Goal: Task Accomplishment & Management: Use online tool/utility

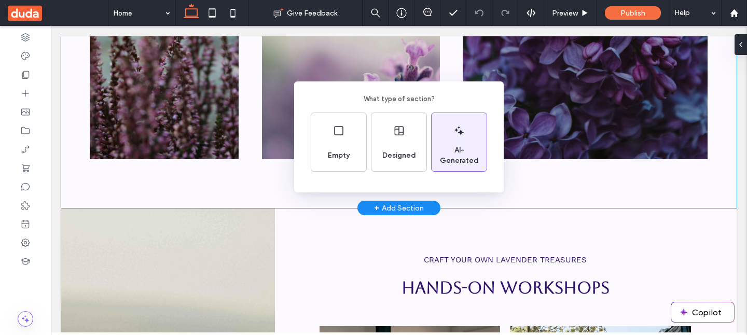
scroll to position [646, 0]
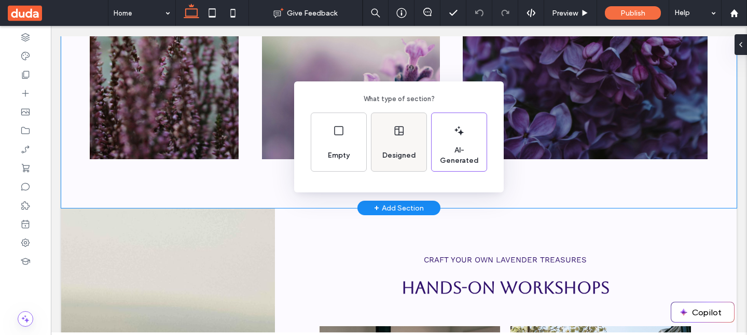
click at [390, 141] on div "Designed" at bounding box center [398, 142] width 55 height 58
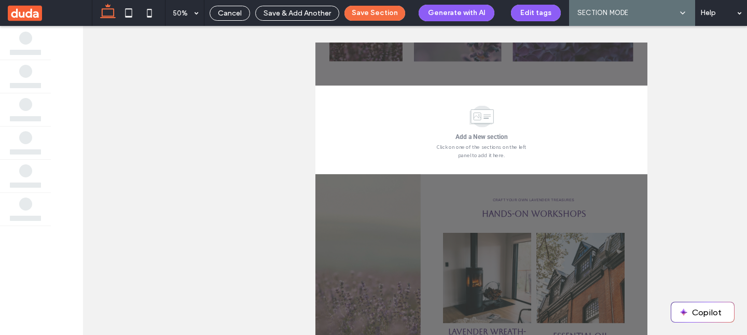
scroll to position [733, 0]
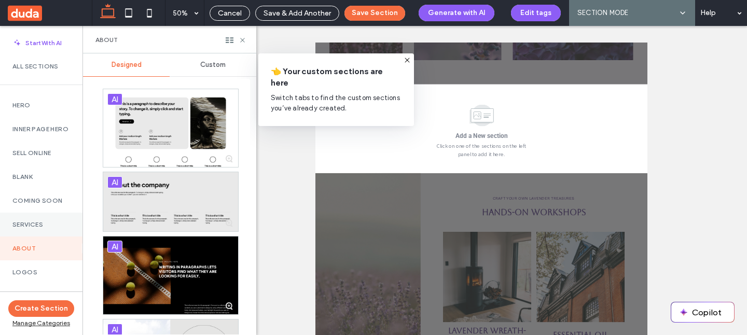
click at [30, 227] on div "Services" at bounding box center [41, 225] width 82 height 24
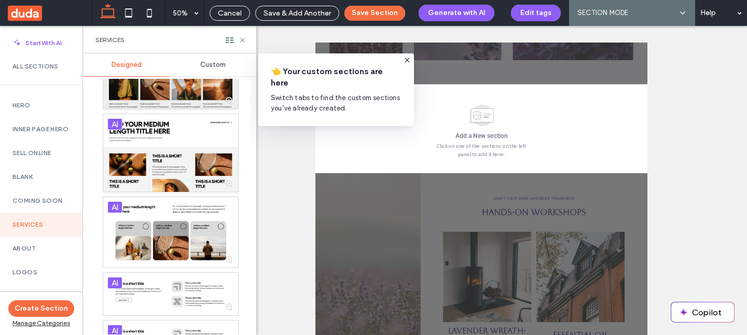
scroll to position [937, 0]
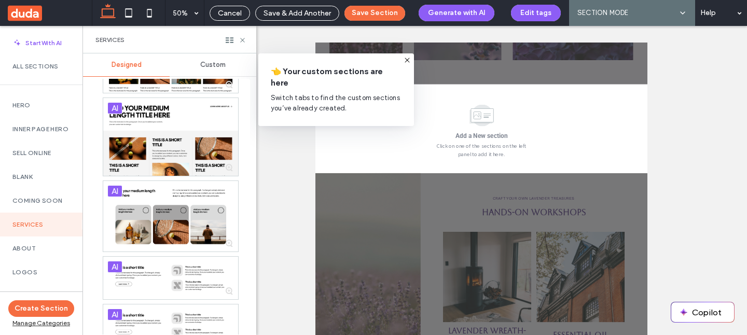
click at [159, 214] on div at bounding box center [170, 216] width 135 height 71
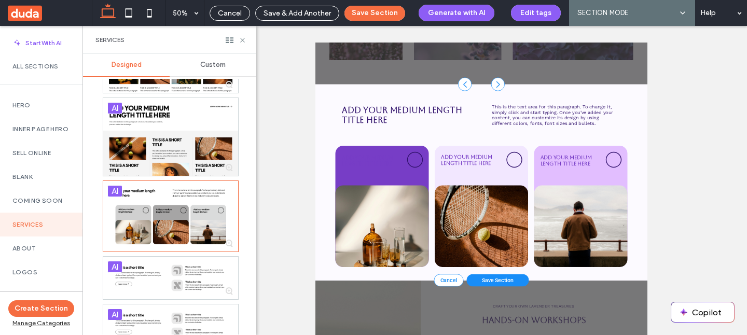
scroll to position [29, 0]
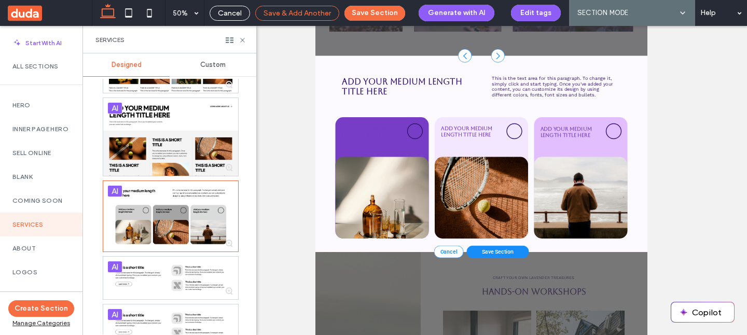
click at [294, 12] on span "Save & Add Another" at bounding box center [296, 13] width 67 height 9
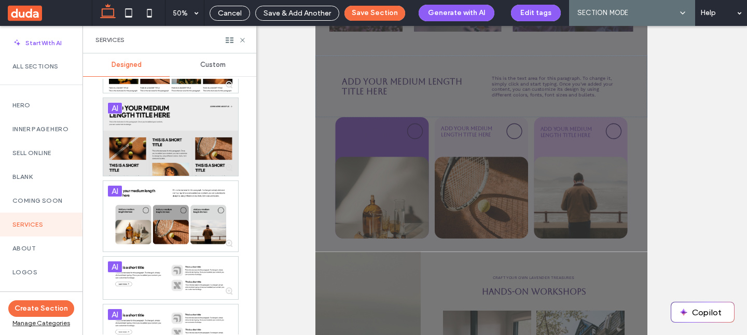
scroll to position [0, 0]
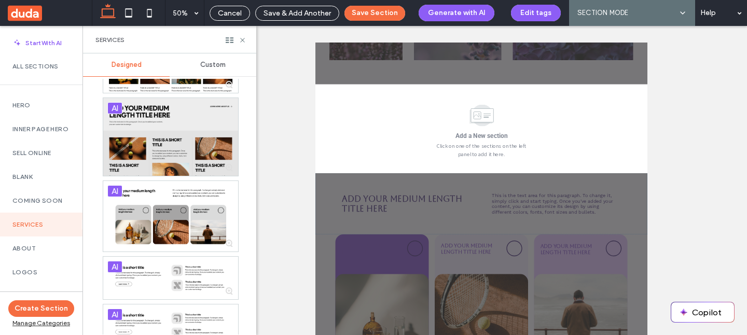
click at [177, 141] on div at bounding box center [170, 137] width 135 height 78
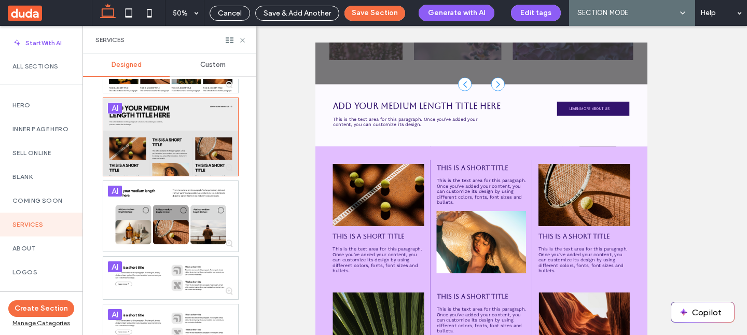
drag, startPoint x: 305, startPoint y: 12, endPoint x: 144, endPoint y: 165, distance: 221.9
click at [305, 12] on span "Save & Add Another" at bounding box center [296, 13] width 67 height 9
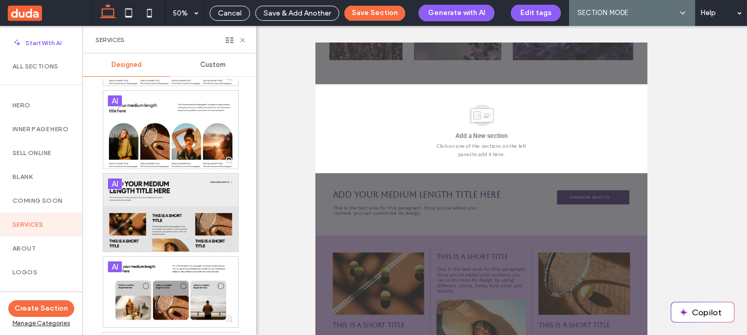
scroll to position [852, 0]
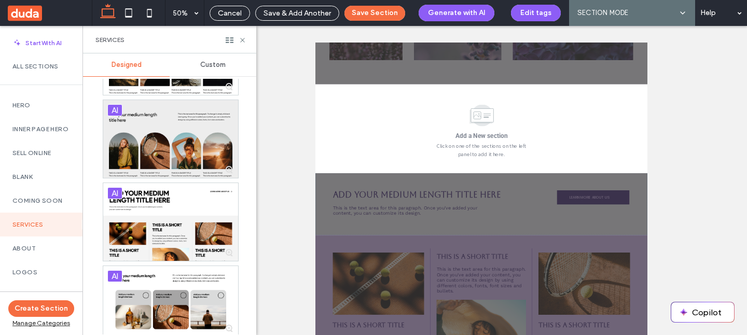
click at [148, 140] on div at bounding box center [170, 139] width 135 height 78
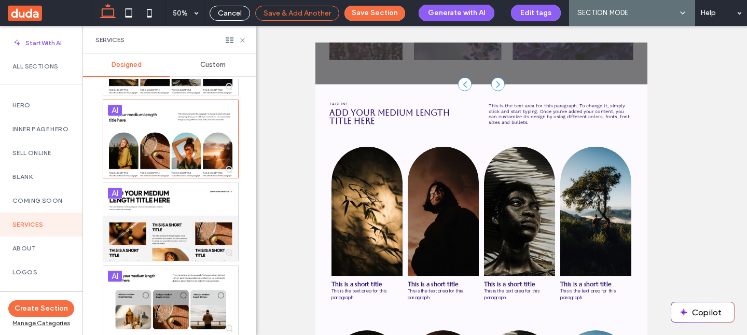
click at [300, 12] on span "Save & Add Another" at bounding box center [296, 13] width 67 height 9
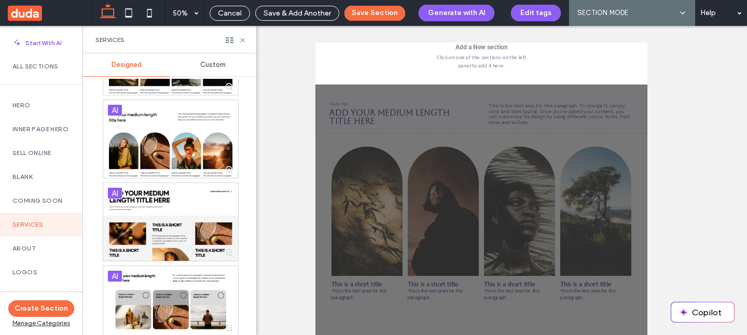
scroll to position [721, 0]
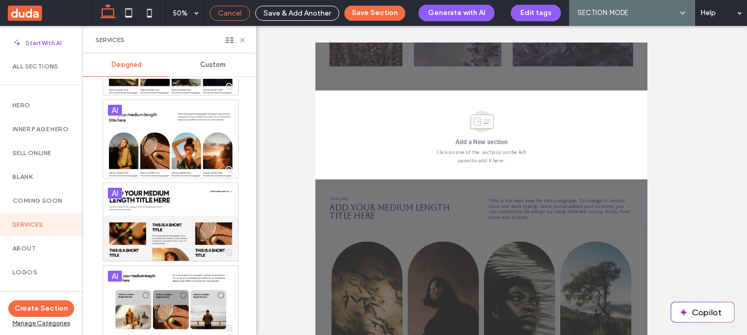
click at [224, 16] on span "Cancel" at bounding box center [230, 13] width 24 height 9
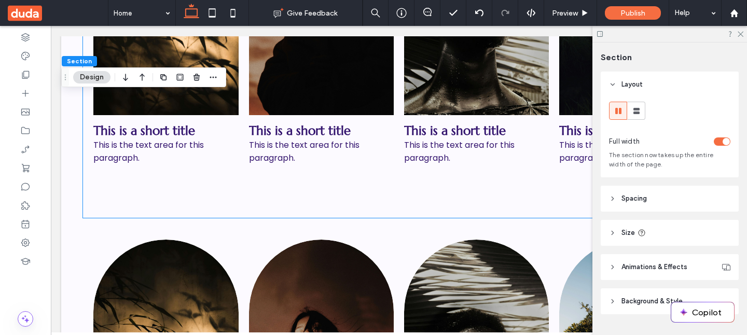
scroll to position [1219, 0]
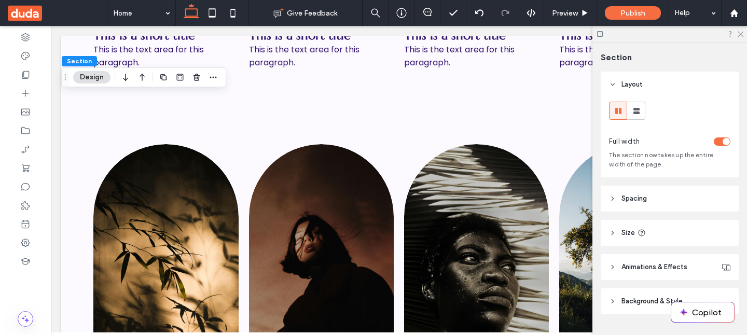
click at [597, 32] on icon at bounding box center [600, 34] width 8 height 8
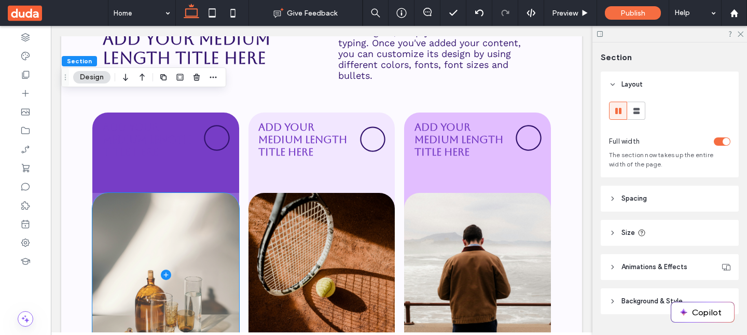
scroll to position [2327, 0]
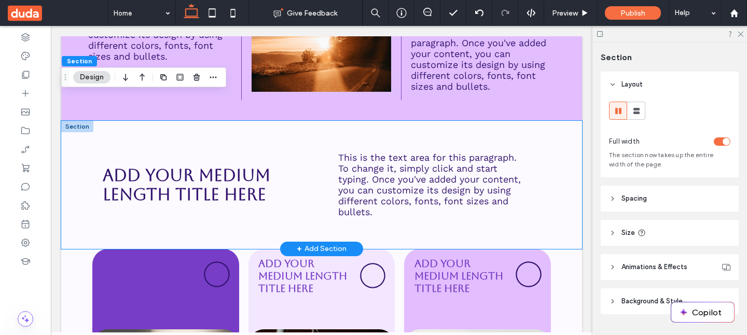
click at [71, 158] on div "Add your medium length title here This is the text area for this paragraph. To …" at bounding box center [321, 185] width 521 height 128
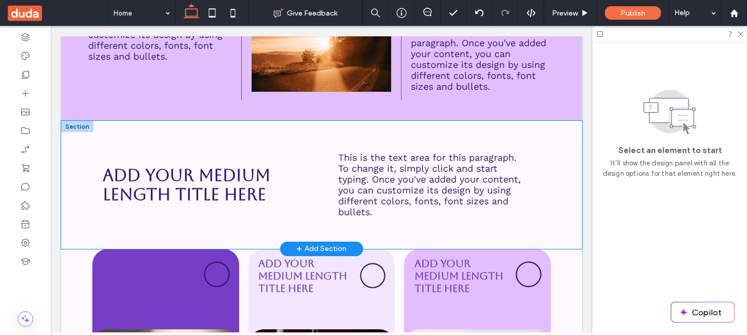
click at [83, 166] on div "Add your medium length title here This is the text area for this paragraph. To …" at bounding box center [321, 185] width 521 height 128
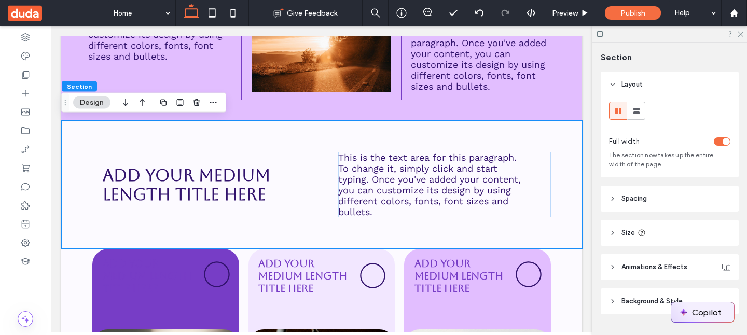
click at [699, 307] on button "Copilot" at bounding box center [702, 312] width 63 height 20
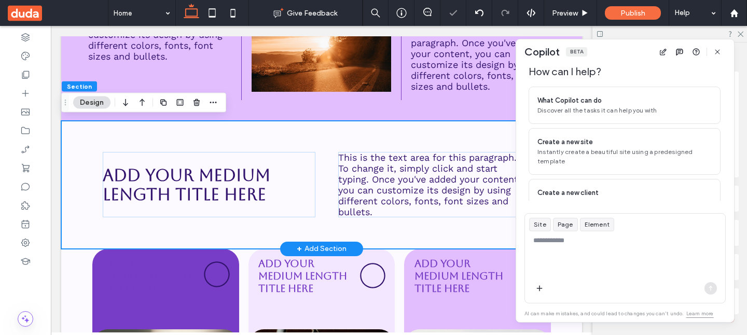
scroll to position [71, 0]
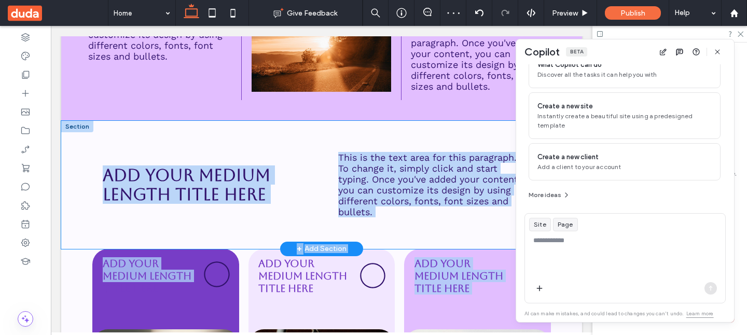
click at [77, 175] on div "Add your medium length title here This is the text area for this paragraph. To …" at bounding box center [321, 185] width 521 height 128
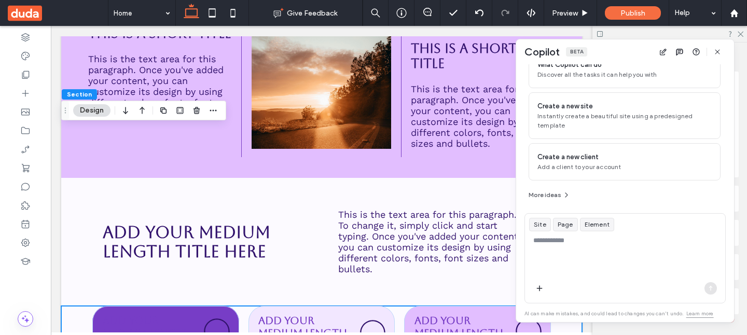
scroll to position [2247, 0]
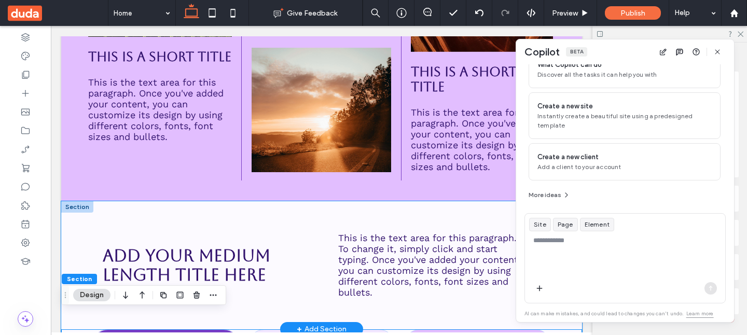
click at [73, 232] on div "Add your medium length title here This is the text area for this paragraph. To …" at bounding box center [321, 265] width 521 height 128
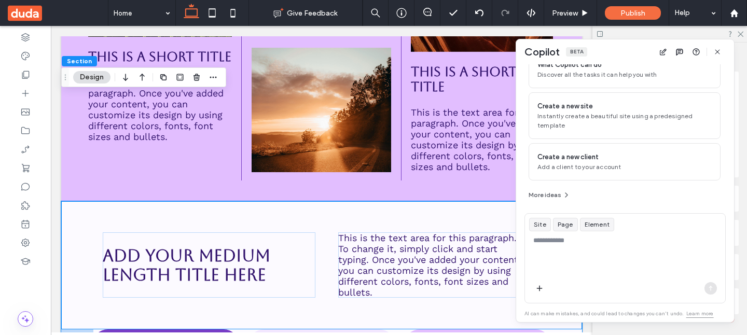
scroll to position [2383, 0]
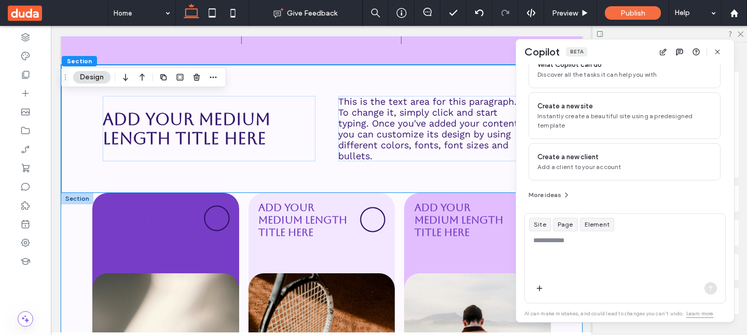
drag, startPoint x: 85, startPoint y: 212, endPoint x: 71, endPoint y: 216, distance: 14.8
click at [85, 212] on div "Add your medium length title here Add your medium length title here Add your me…" at bounding box center [321, 325] width 521 height 265
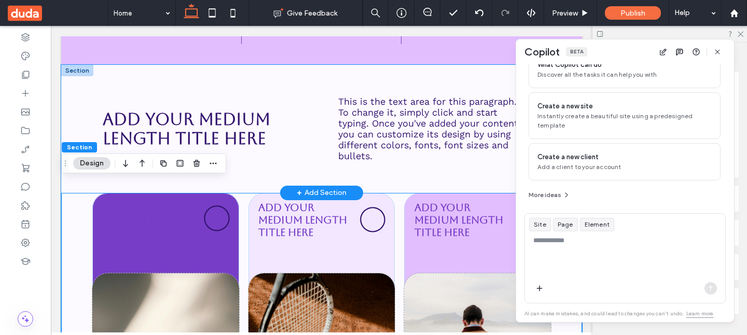
click at [68, 101] on div "Add your medium length title here This is the text area for this paragraph. To …" at bounding box center [321, 129] width 521 height 128
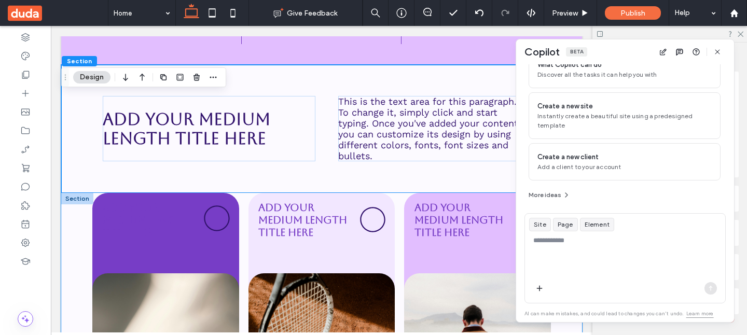
click at [73, 210] on div "Add your medium length title here Add your medium length title here Add your me…" at bounding box center [321, 325] width 521 height 265
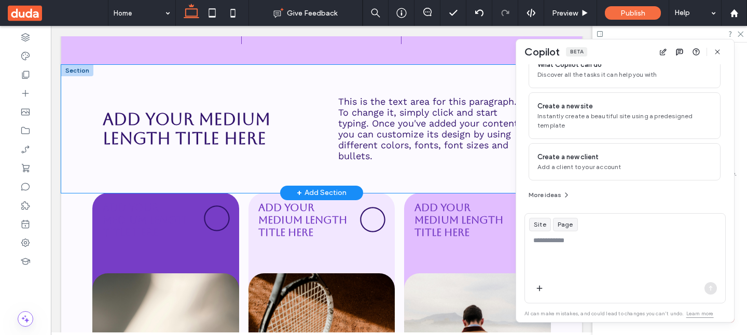
click at [367, 152] on div "Add your medium length title here This is the text area for this paragraph. To …" at bounding box center [321, 129] width 521 height 128
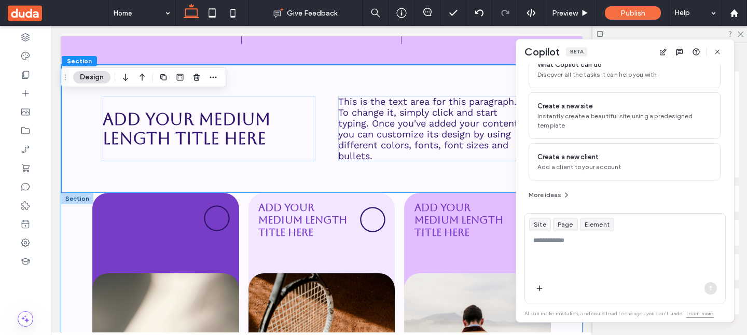
click at [78, 224] on div "Add your medium length title here Add your medium length title here Add your me…" at bounding box center [321, 325] width 521 height 265
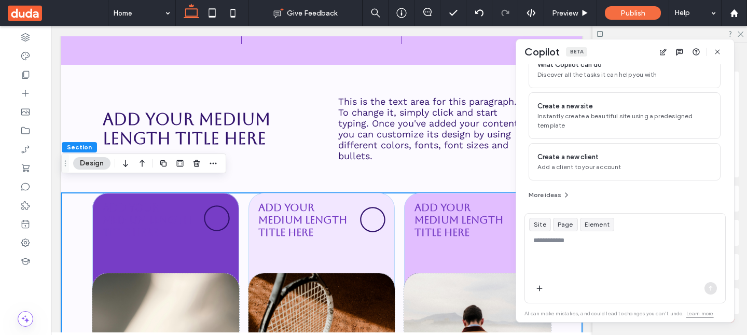
click at [72, 145] on span "Section" at bounding box center [79, 147] width 25 height 8
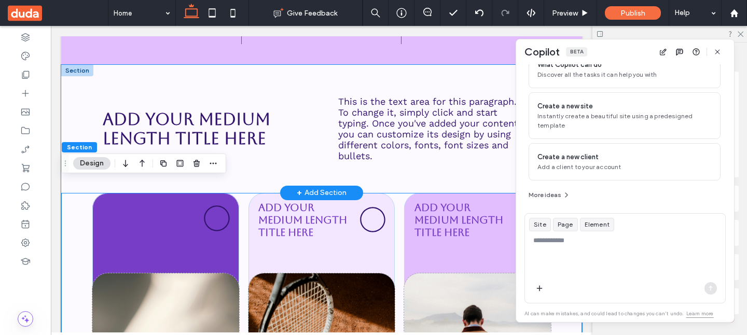
click at [68, 174] on div "Add your medium length title here This is the text area for this paragraph. To …" at bounding box center [321, 129] width 521 height 128
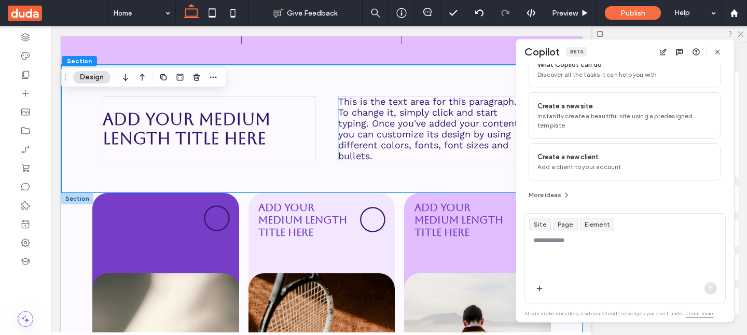
click at [67, 202] on div "Add your medium length title here Add your medium length title here Add your me…" at bounding box center [321, 325] width 521 height 265
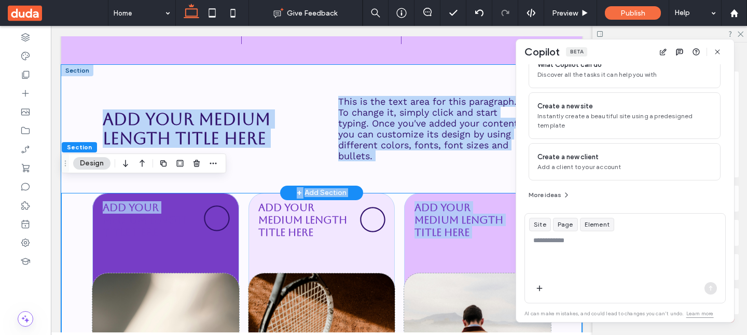
click at [90, 110] on div "Add your medium length title here This is the text area for this paragraph. To …" at bounding box center [321, 129] width 521 height 128
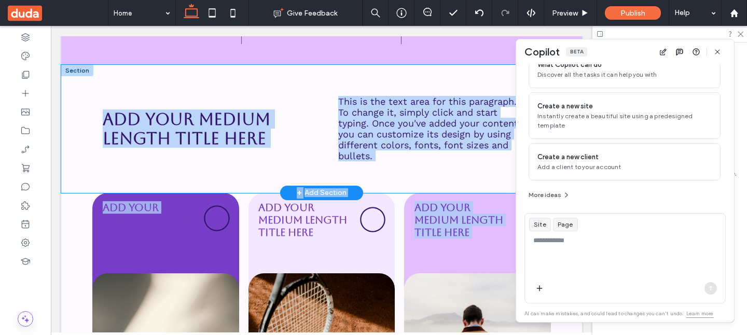
click at [90, 112] on div "Add your medium length title here This is the text area for this paragraph. To …" at bounding box center [321, 129] width 521 height 128
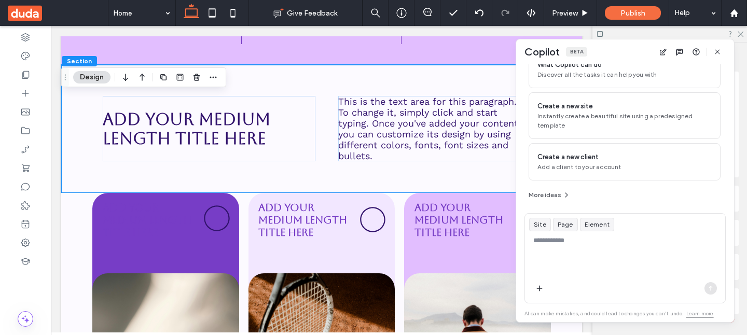
click at [68, 241] on div "Add your medium length title here Add your medium length title here Add your me…" at bounding box center [321, 325] width 521 height 265
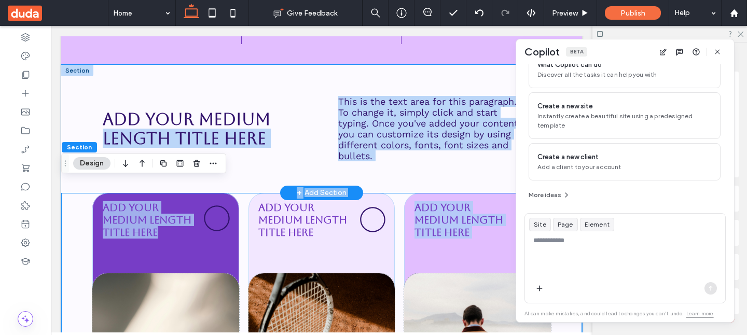
click at [85, 130] on div "Add your medium length title here This is the text area for this paragraph. To …" at bounding box center [321, 129] width 521 height 128
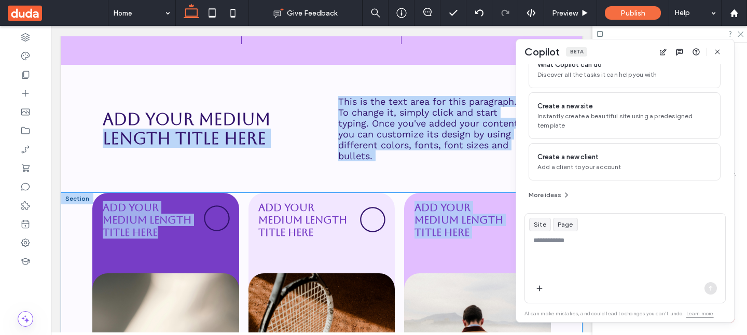
click at [85, 212] on div "Add your medium length title here Add your medium length title here Add your me…" at bounding box center [321, 325] width 521 height 265
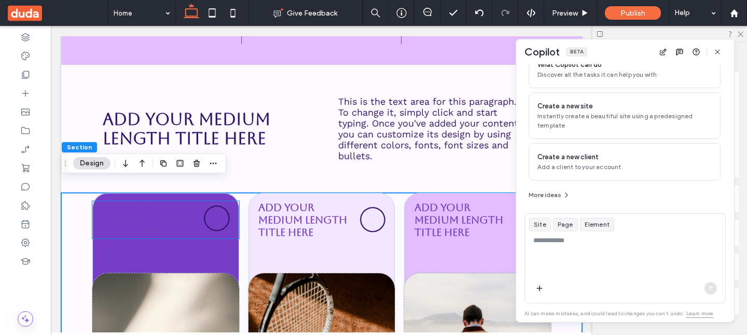
click at [121, 210] on link "Add your medium length title here" at bounding box center [147, 219] width 89 height 37
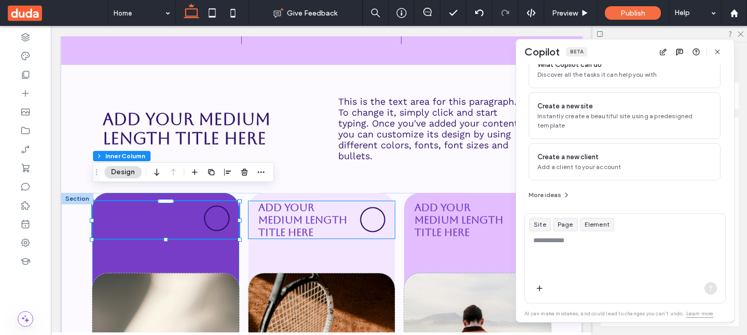
click at [317, 224] on h4 "Add your medium length title here" at bounding box center [308, 219] width 101 height 37
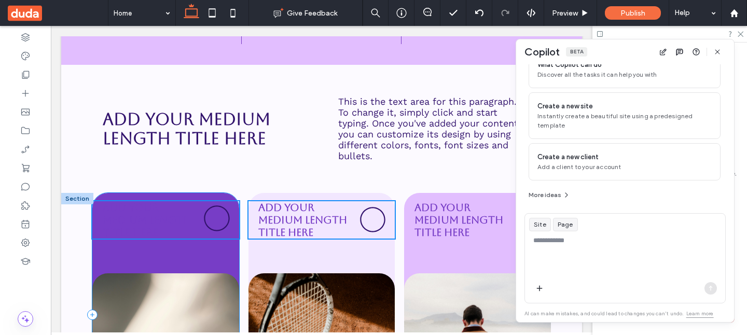
click at [180, 246] on div "Add your medium length title here" at bounding box center [165, 315] width 147 height 244
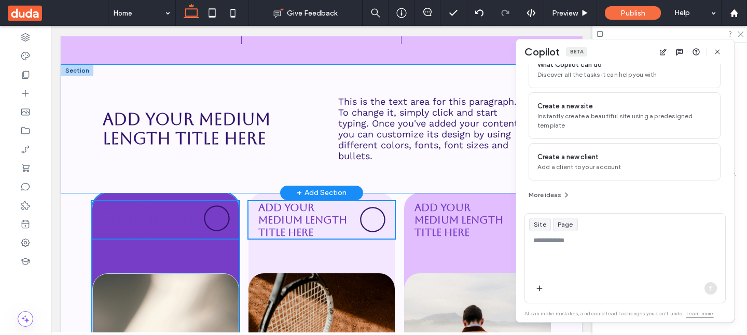
click at [75, 85] on div "Add your medium length title here This is the text area for this paragraph. To …" at bounding box center [321, 129] width 521 height 128
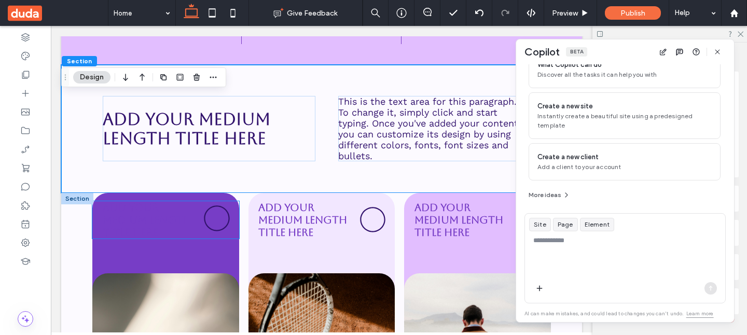
click at [186, 201] on h4 "Add your medium length title here" at bounding box center [153, 219] width 101 height 37
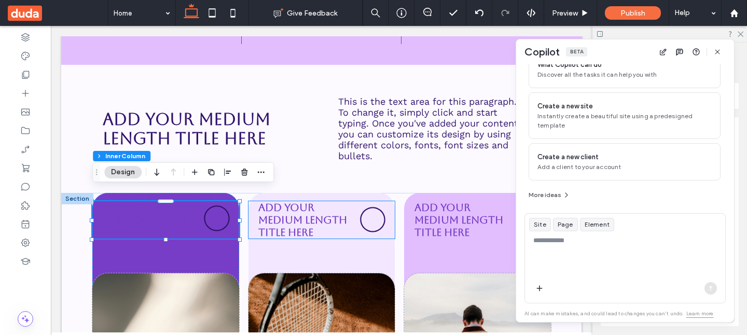
type input "**"
click at [330, 207] on link "Add your medium length title here" at bounding box center [302, 219] width 89 height 37
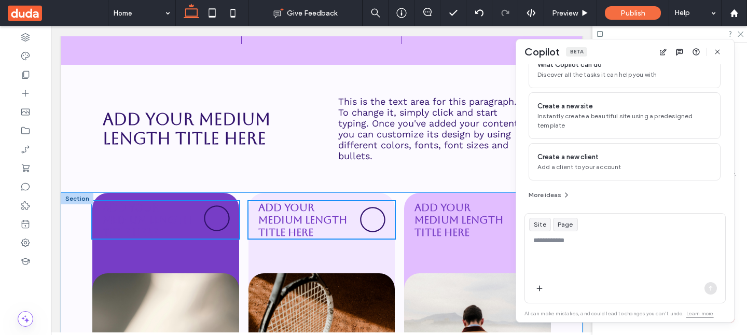
click at [78, 225] on div "Add your medium length title here Add your medium length title here Add your me…" at bounding box center [321, 325] width 521 height 265
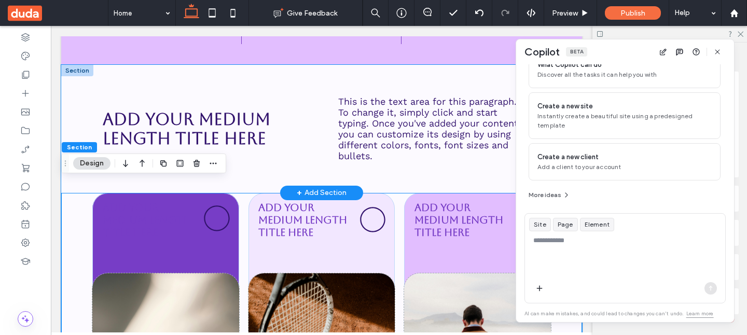
click at [76, 90] on div "Add your medium length title here This is the text area for this paragraph. To …" at bounding box center [321, 129] width 521 height 128
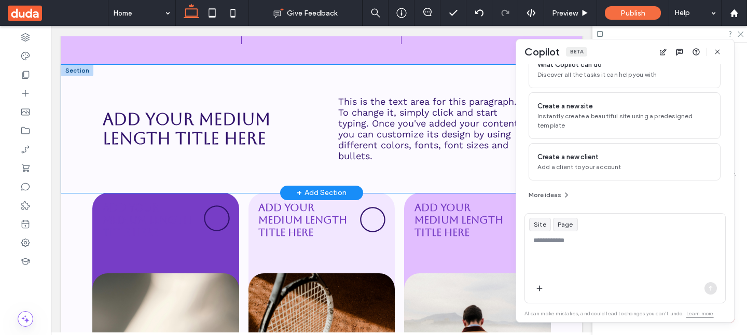
click at [89, 107] on div "Add your medium length title here This is the text area for this paragraph. To …" at bounding box center [321, 129] width 521 height 128
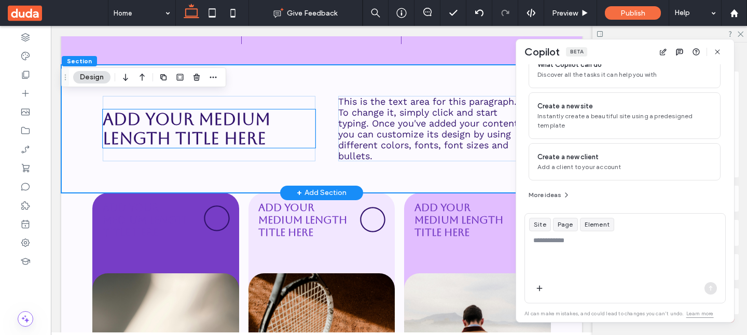
click at [173, 117] on span "Add your medium length title here" at bounding box center [187, 128] width 168 height 38
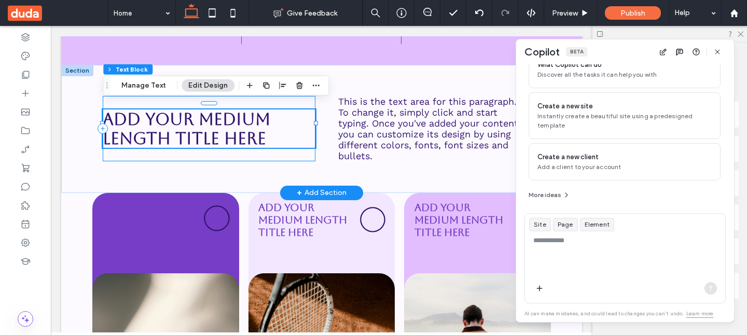
click at [284, 98] on div "Add your medium length title here" at bounding box center [209, 128] width 213 height 65
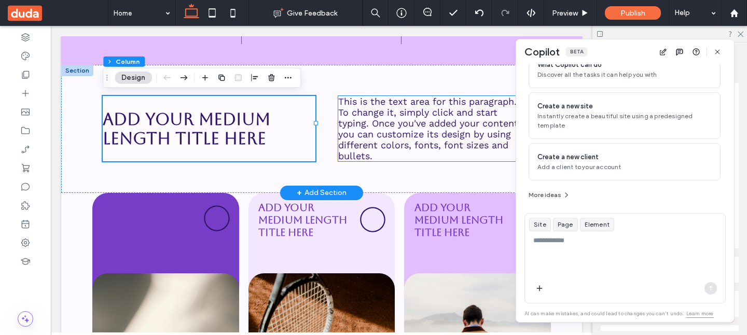
click at [367, 101] on span "This is the text area for this paragraph. To change it, simply click and start …" at bounding box center [429, 128] width 183 height 65
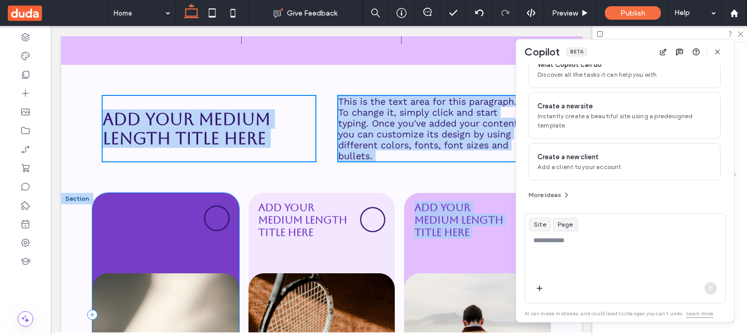
click at [141, 193] on div "Add your medium length title here" at bounding box center [165, 315] width 147 height 244
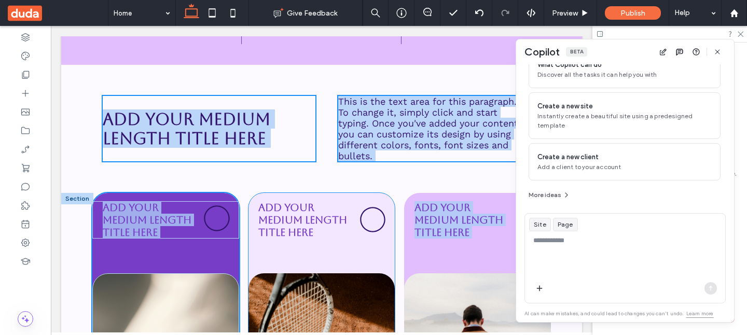
click at [275, 193] on div "Add your medium length title here" at bounding box center [321, 315] width 147 height 244
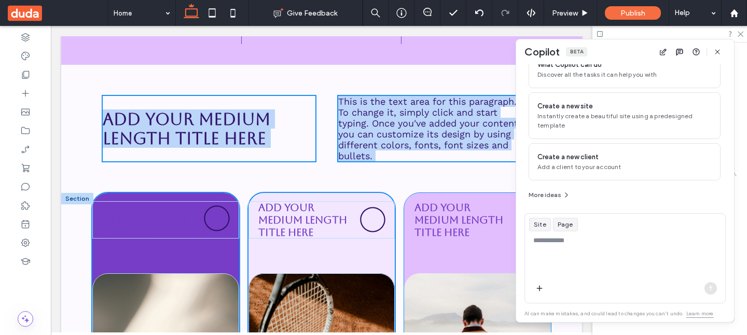
click at [421, 193] on div "Add your medium length title here" at bounding box center [477, 315] width 147 height 244
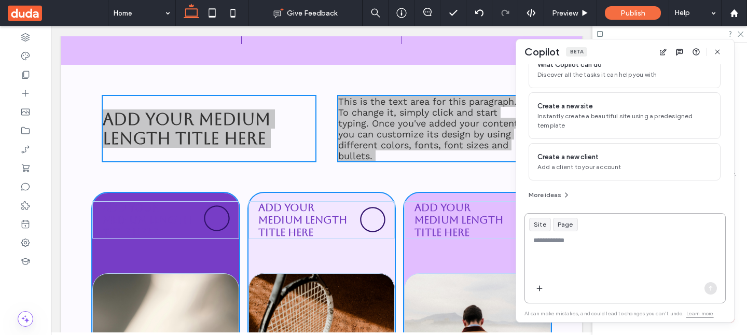
click at [595, 254] on textarea at bounding box center [625, 255] width 200 height 40
type textarea "**********"
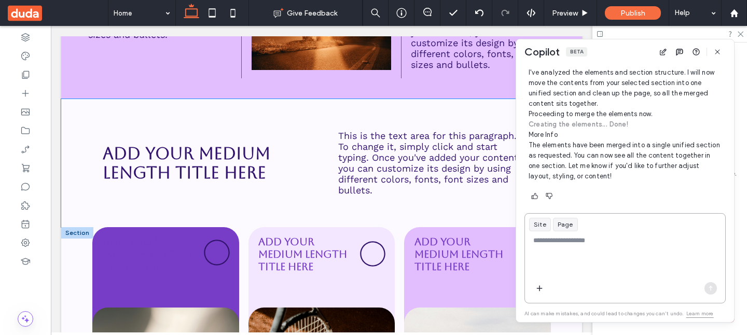
scroll to position [2296, 0]
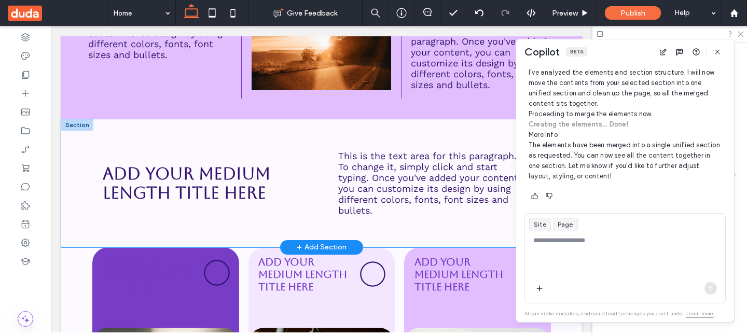
click at [120, 148] on div "Add your medium length title here This is the text area for this paragraph. To …" at bounding box center [321, 183] width 521 height 128
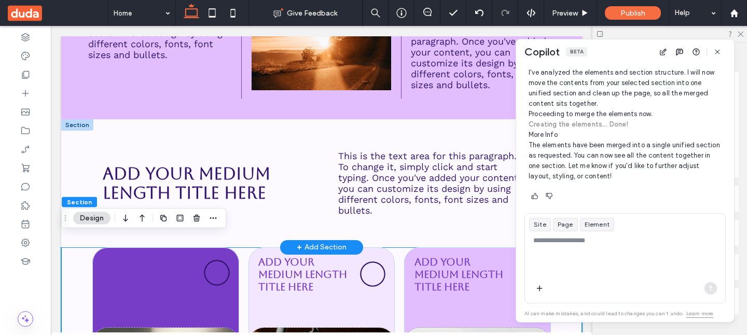
click at [80, 140] on div "Add your medium length title here This is the text area for this paragraph. To …" at bounding box center [321, 183] width 521 height 128
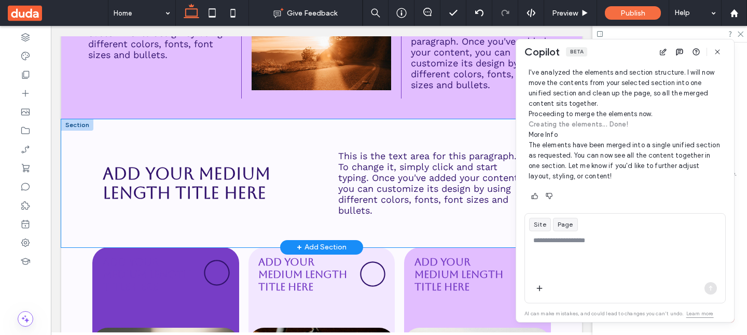
click at [92, 179] on div "Add your medium length title here This is the text area for this paragraph. To …" at bounding box center [321, 183] width 521 height 128
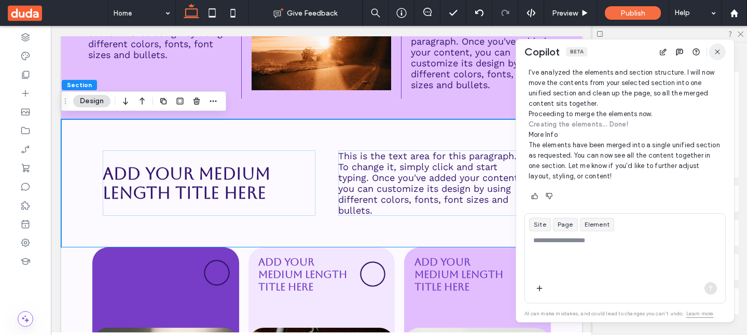
click at [719, 52] on icon "button" at bounding box center [717, 52] width 8 height 8
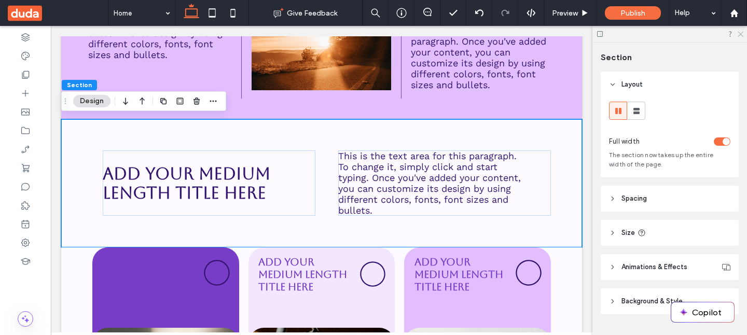
click at [738, 33] on icon at bounding box center [739, 33] width 7 height 7
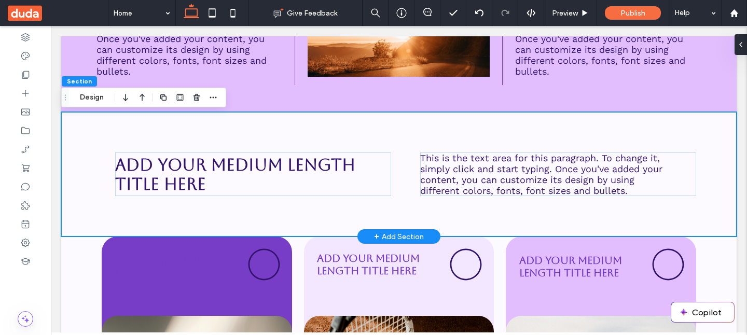
scroll to position [2284, 0]
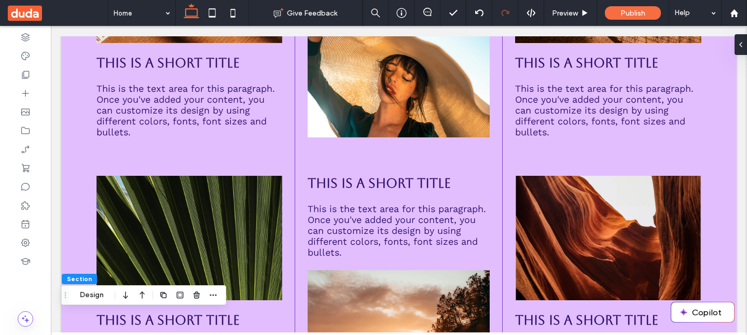
scroll to position [1172, 0]
